Goal: Task Accomplishment & Management: Manage account settings

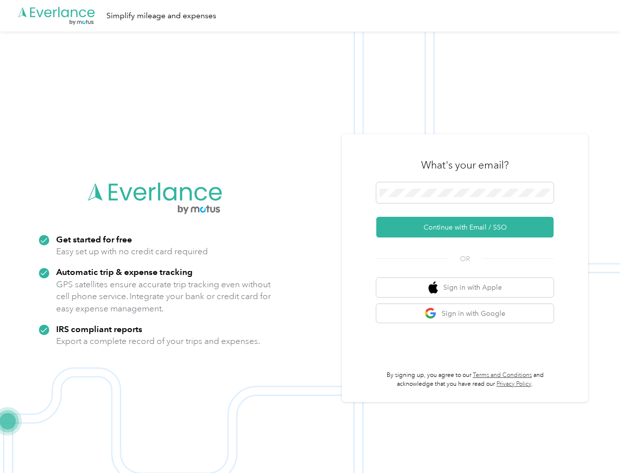
click at [312, 236] on img at bounding box center [310, 268] width 620 height 473
click at [312, 16] on div ".cls-1 { fill: #00adee; } .cls-2 { fill: #fff; } .cls-3 { fill: #707372; } .cls…" at bounding box center [310, 16] width 620 height 32
click at [469, 227] on button "Continue with Email / SSO" at bounding box center [464, 227] width 177 height 21
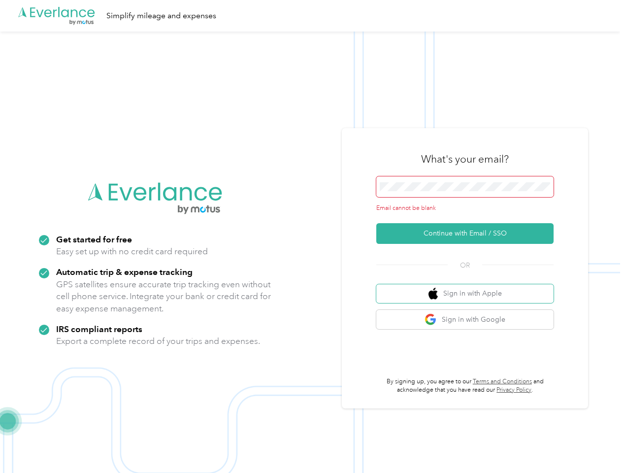
click at [469, 287] on button "Sign in with Apple" at bounding box center [464, 293] width 177 height 19
click at [469, 313] on button "Sign in with Google" at bounding box center [464, 319] width 177 height 19
